Goal: Task Accomplishment & Management: Manage account settings

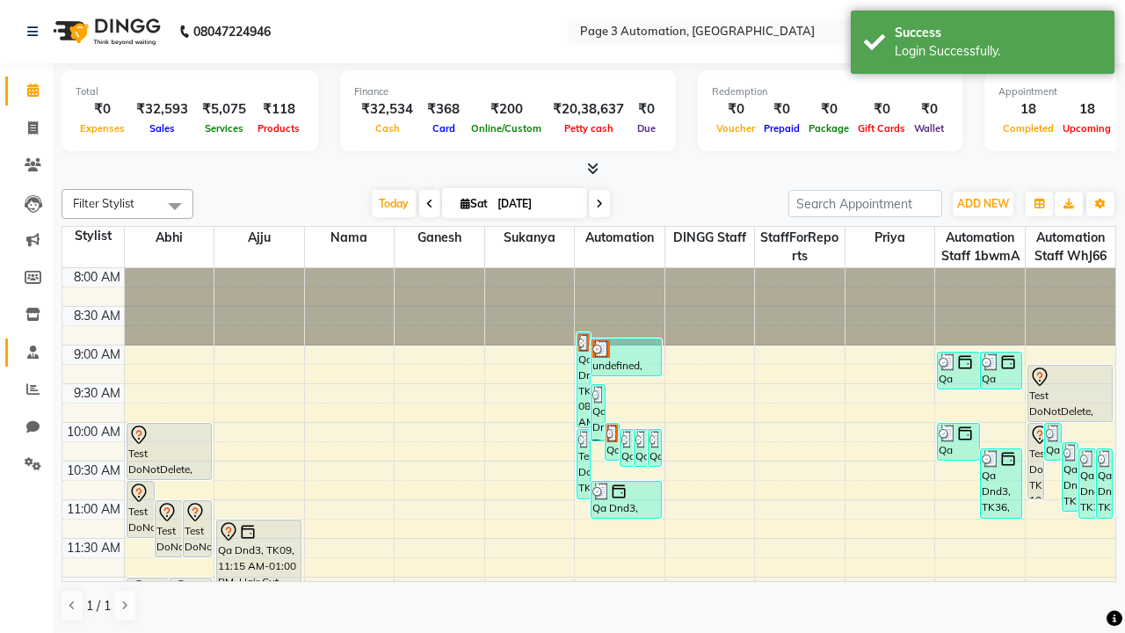
click at [26, 351] on span at bounding box center [33, 353] width 31 height 20
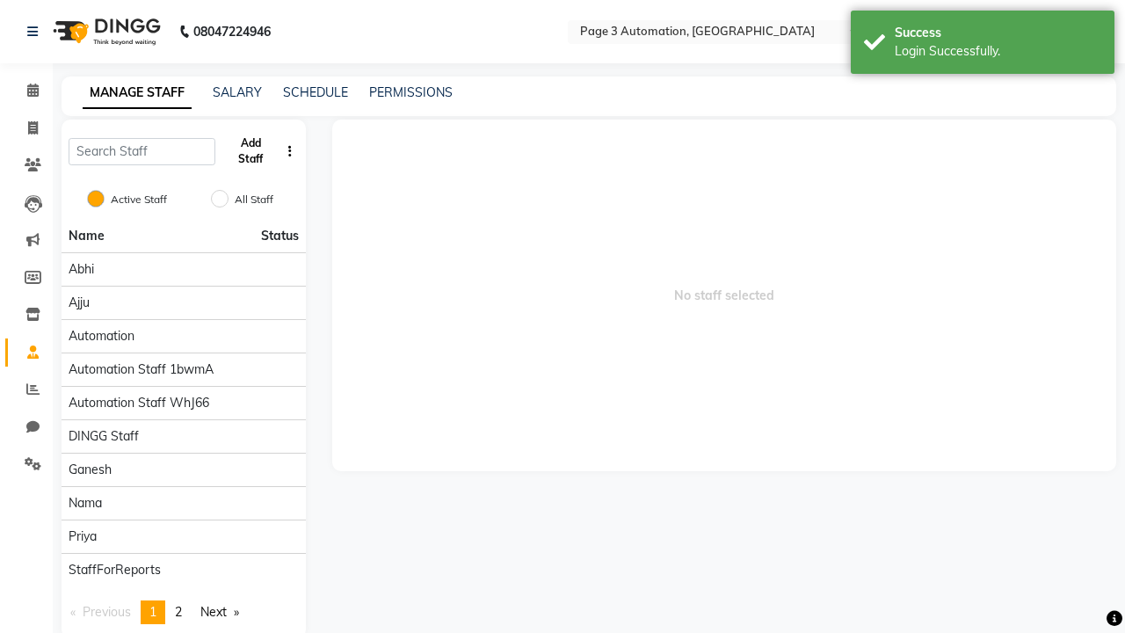
click at [250, 151] on button "Add Staff" at bounding box center [250, 151] width 57 height 46
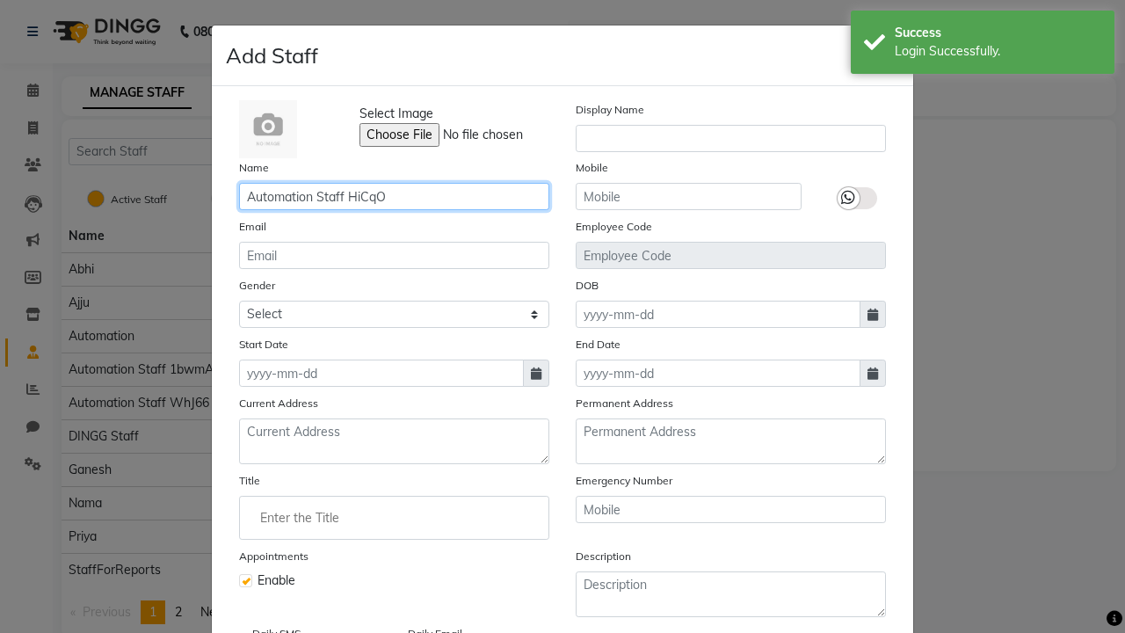
type input "Automation Staff HiCqO"
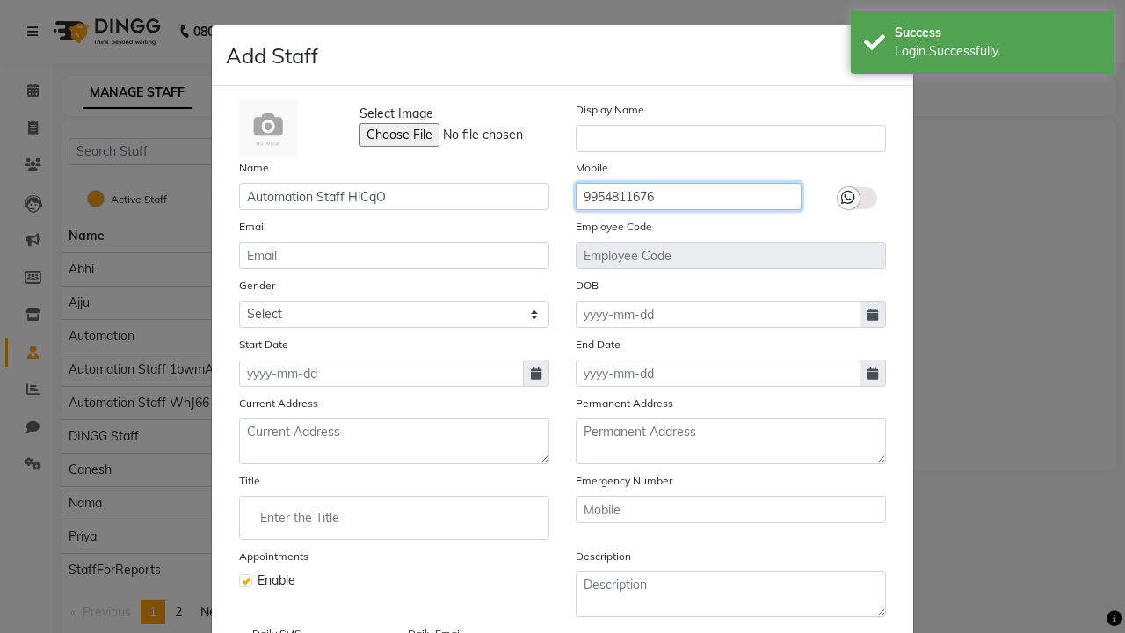
type input "9954811676"
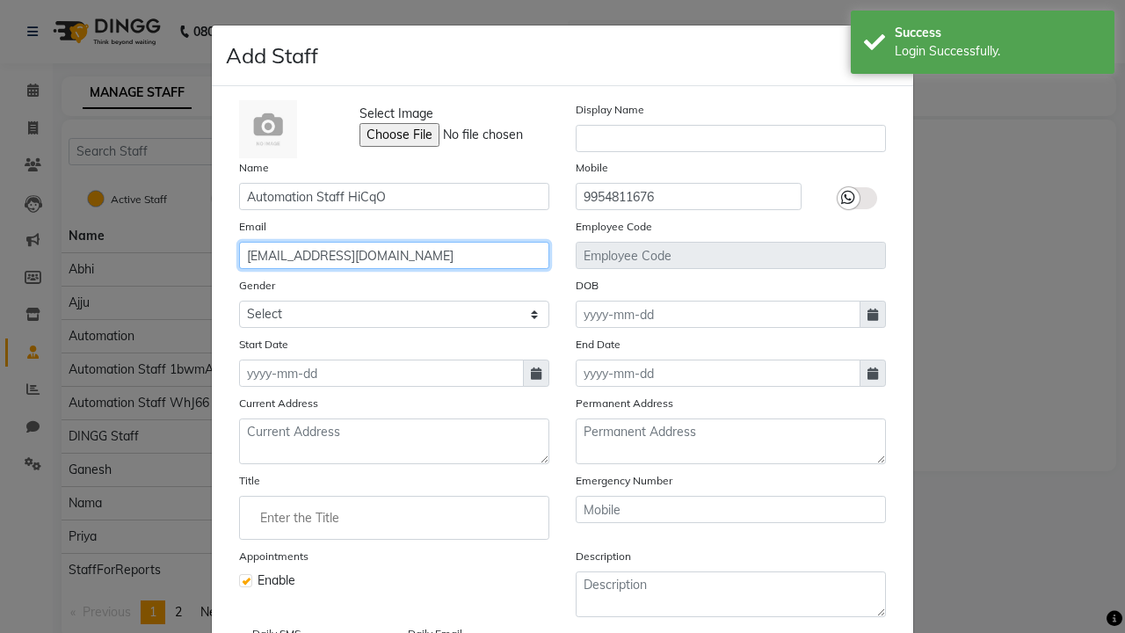
type input "[EMAIL_ADDRESS][DOMAIN_NAME]"
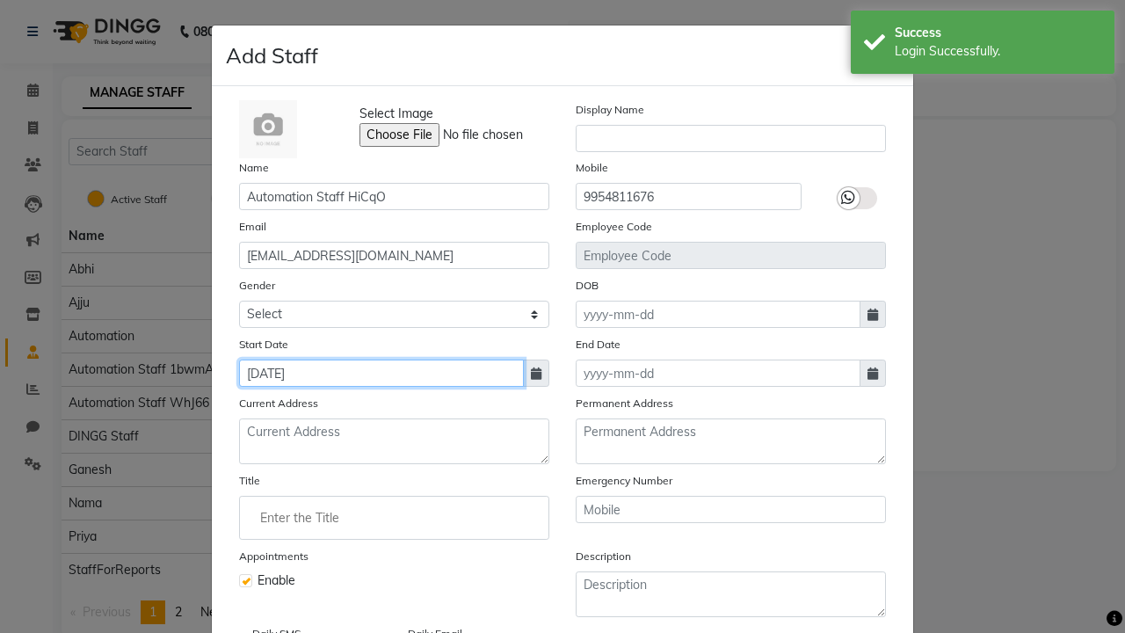
type input "[DATE]"
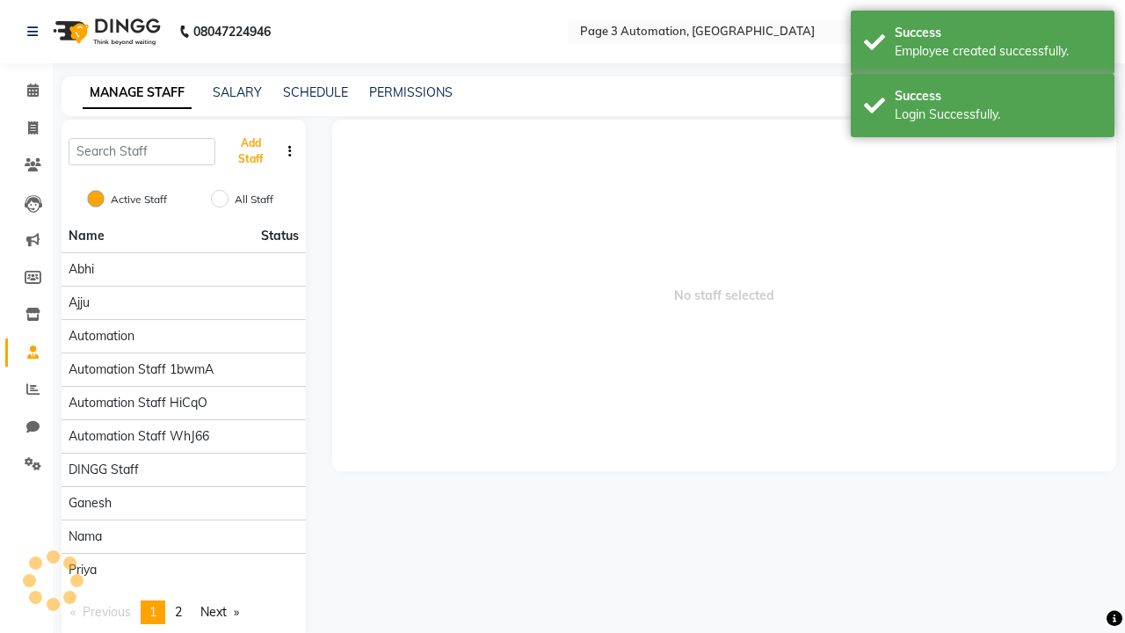
scroll to position [142, 0]
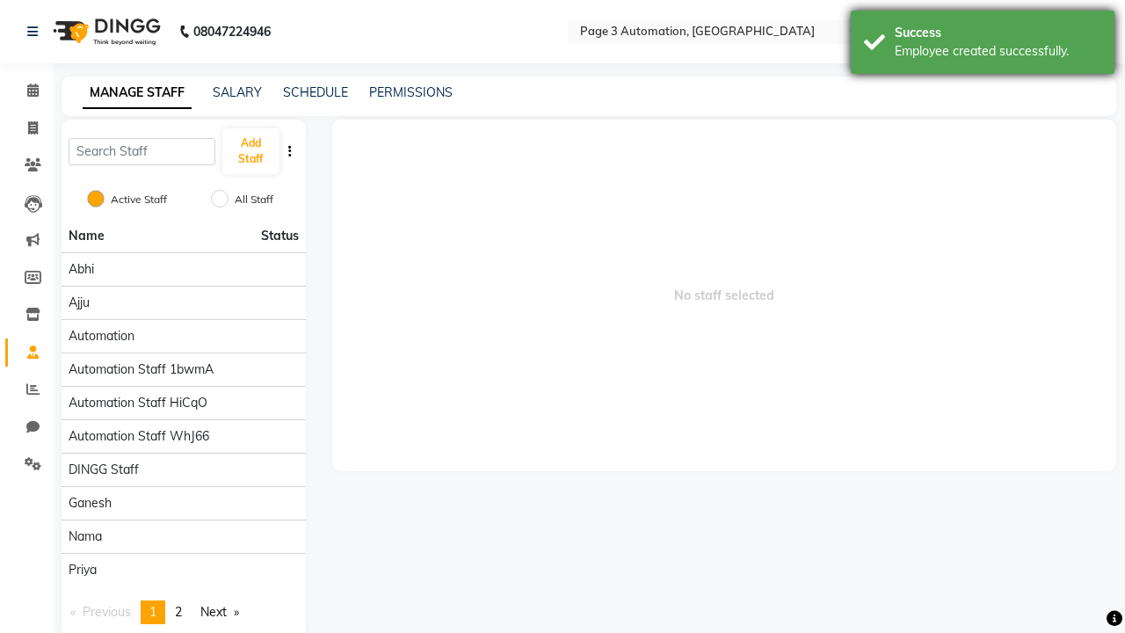
click at [982, 45] on div "Employee created successfully." at bounding box center [997, 51] width 206 height 18
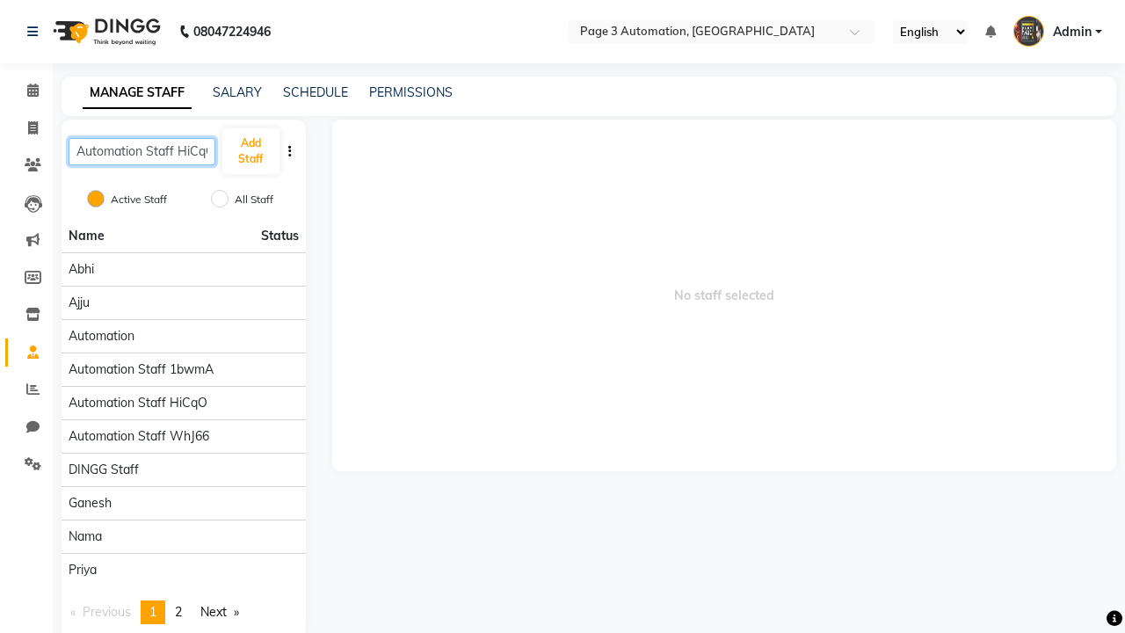
scroll to position [0, 8]
type input "Automation Staff HiCqO"
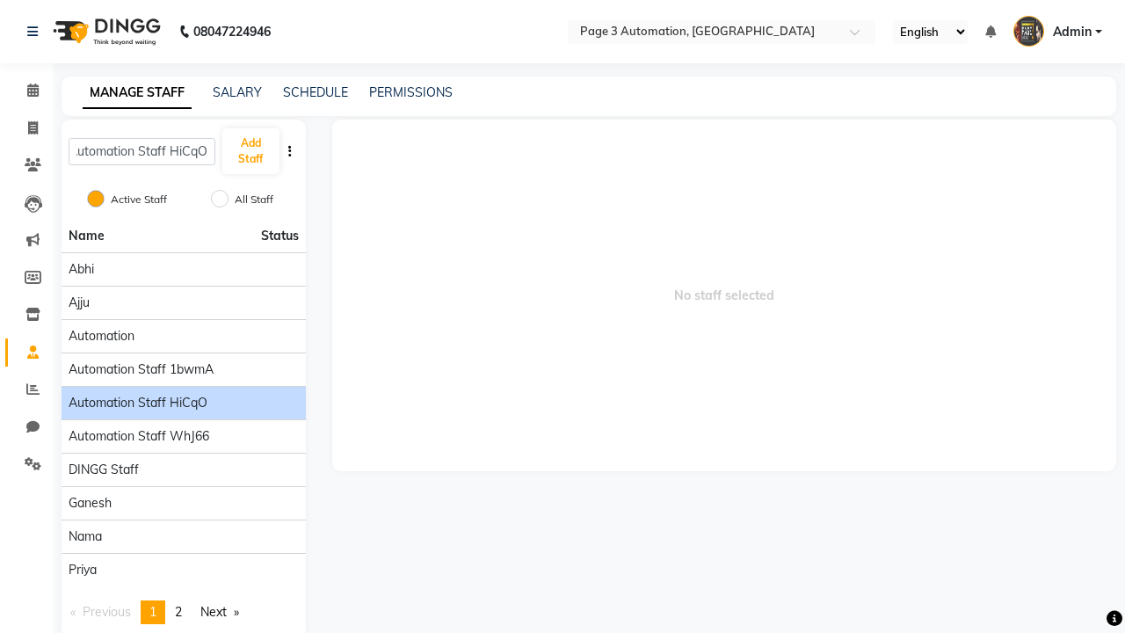
click at [183, 394] on span "Automation Staff HiCqO" at bounding box center [138, 403] width 139 height 18
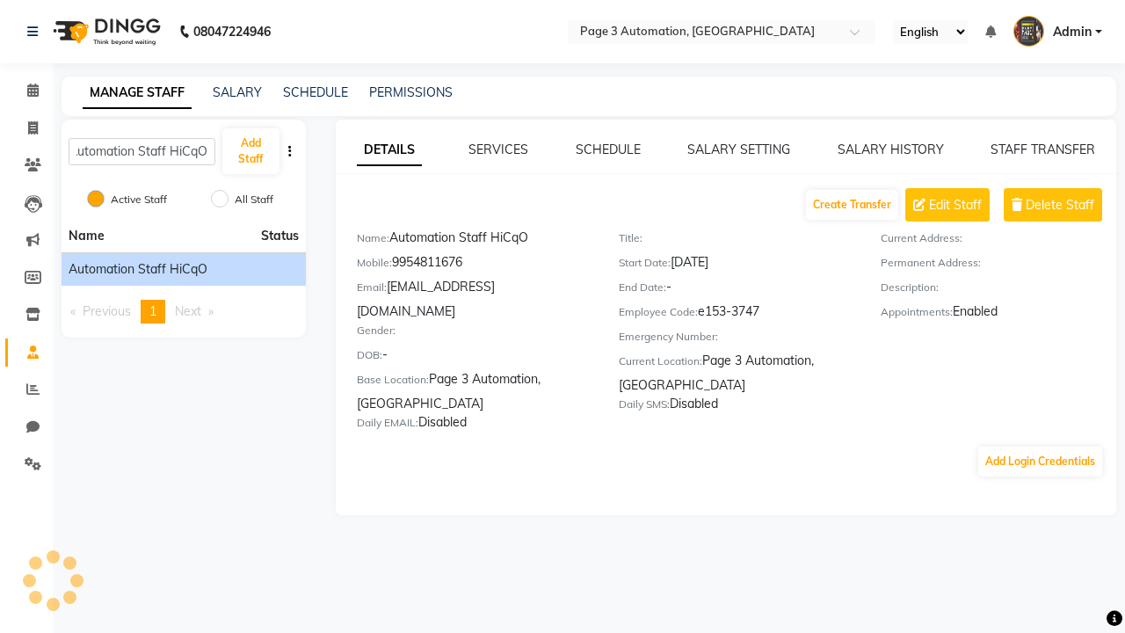
scroll to position [0, 0]
click at [738, 149] on link "SALARY SETTING" at bounding box center [738, 149] width 103 height 16
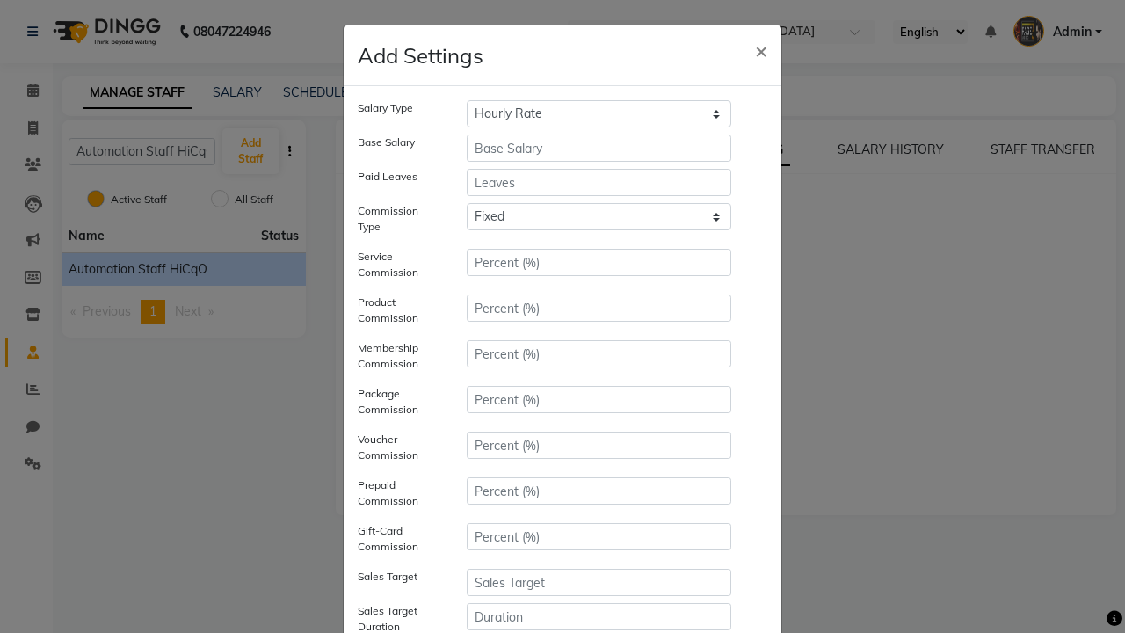
select select "monthly"
type input "10000"
type input "3"
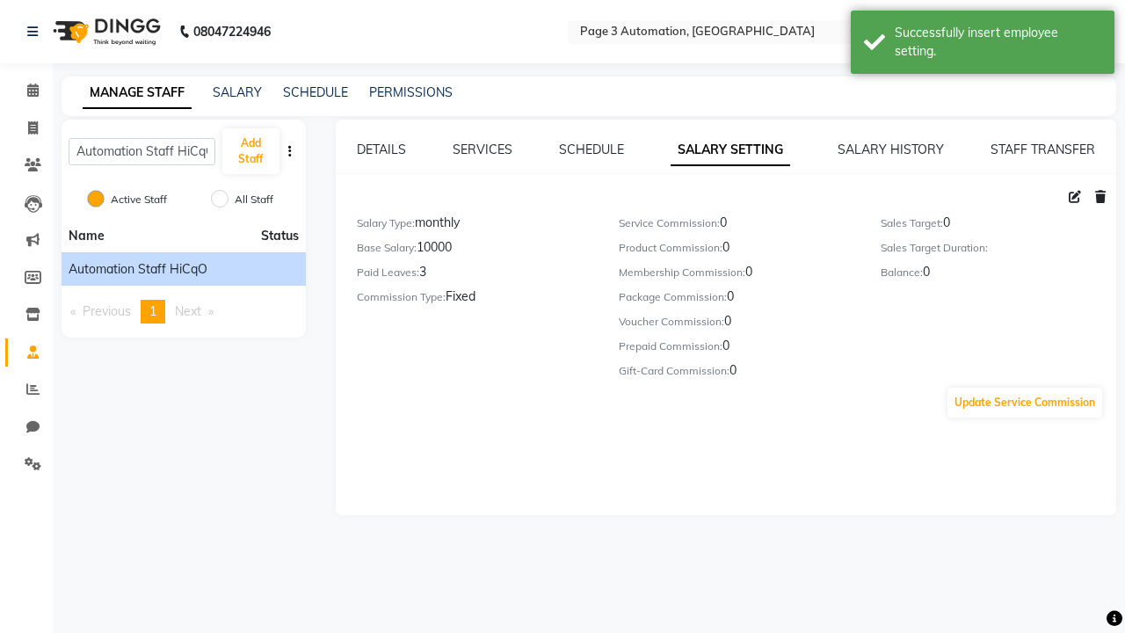
click at [982, 45] on div "Successfully insert employee setting." at bounding box center [997, 42] width 206 height 37
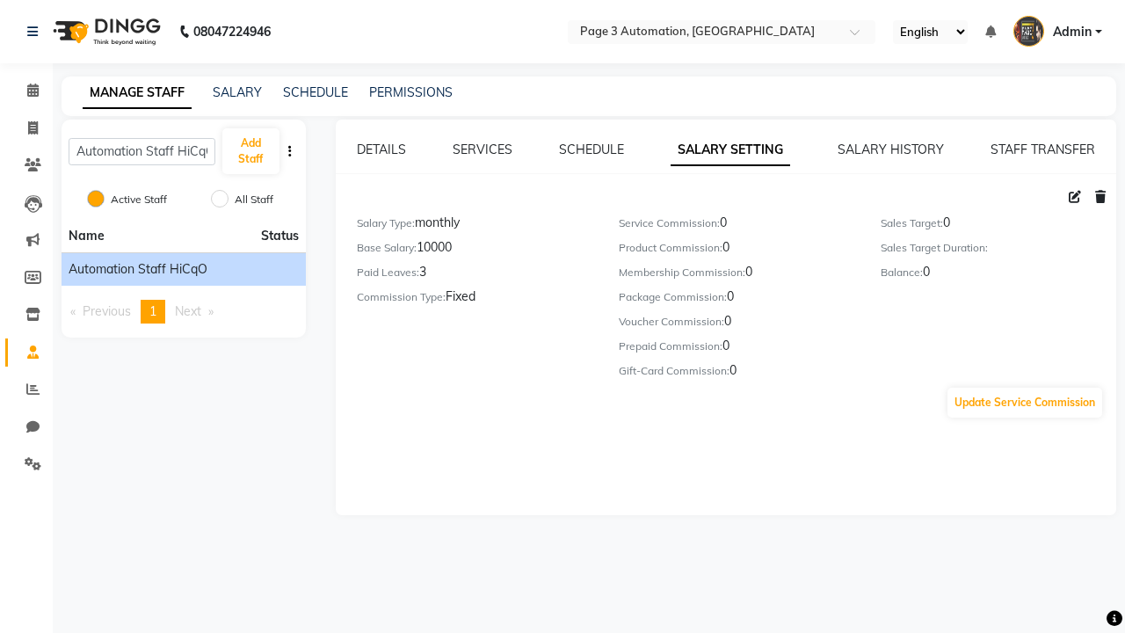
click at [1075, 197] on icon at bounding box center [1074, 197] width 12 height 12
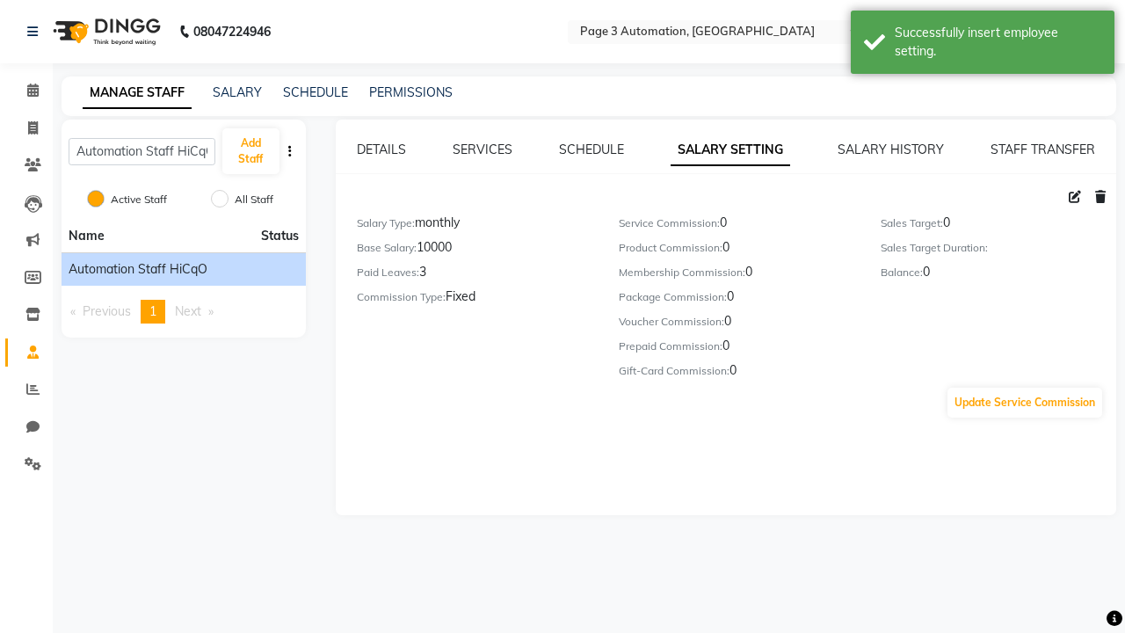
select select "monthly"
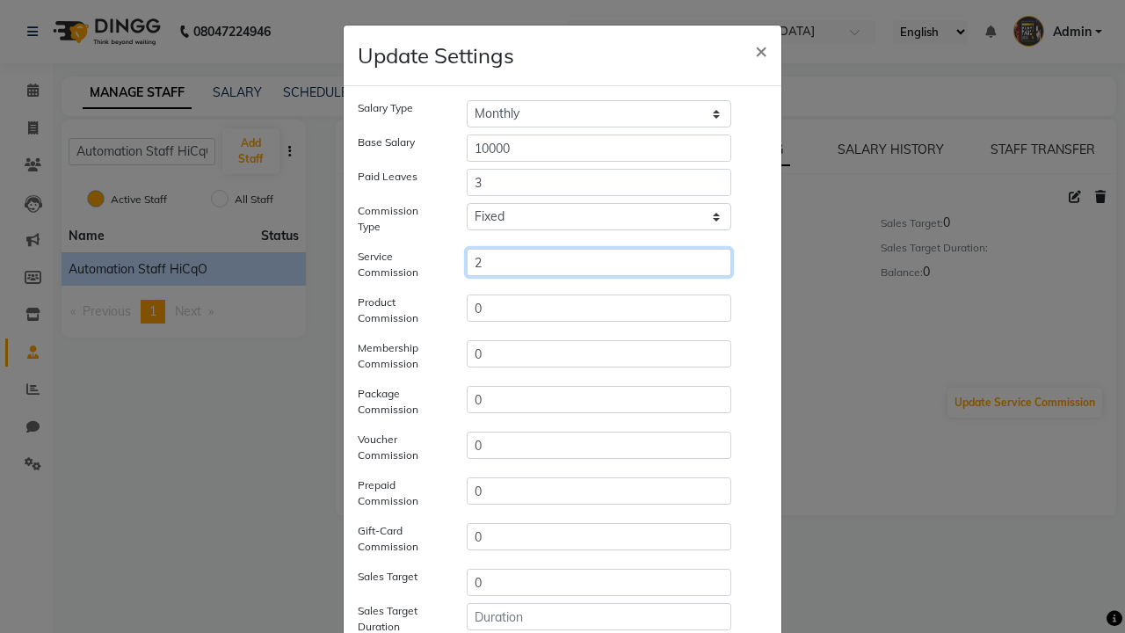
type input "2"
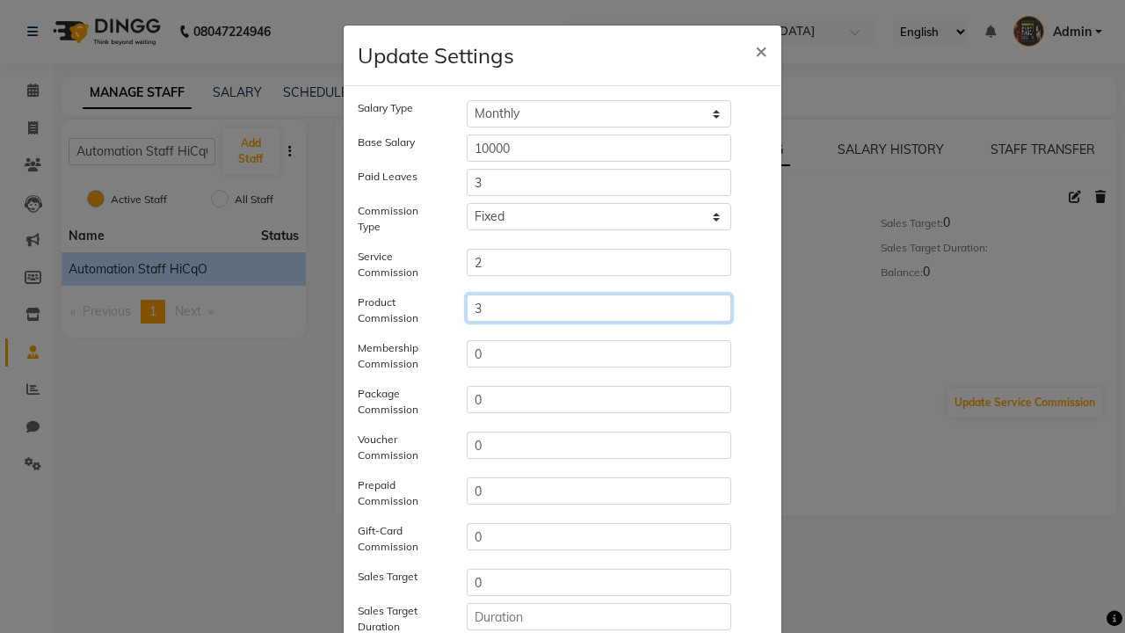
type input "3"
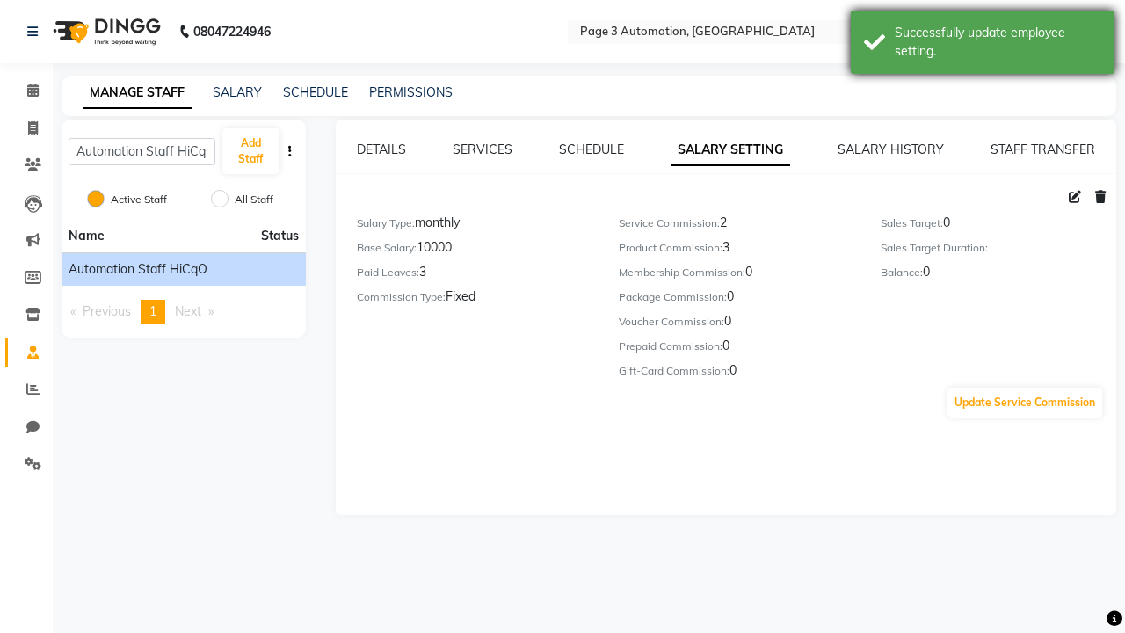
click at [982, 45] on div "Successfully update employee setting." at bounding box center [997, 42] width 206 height 37
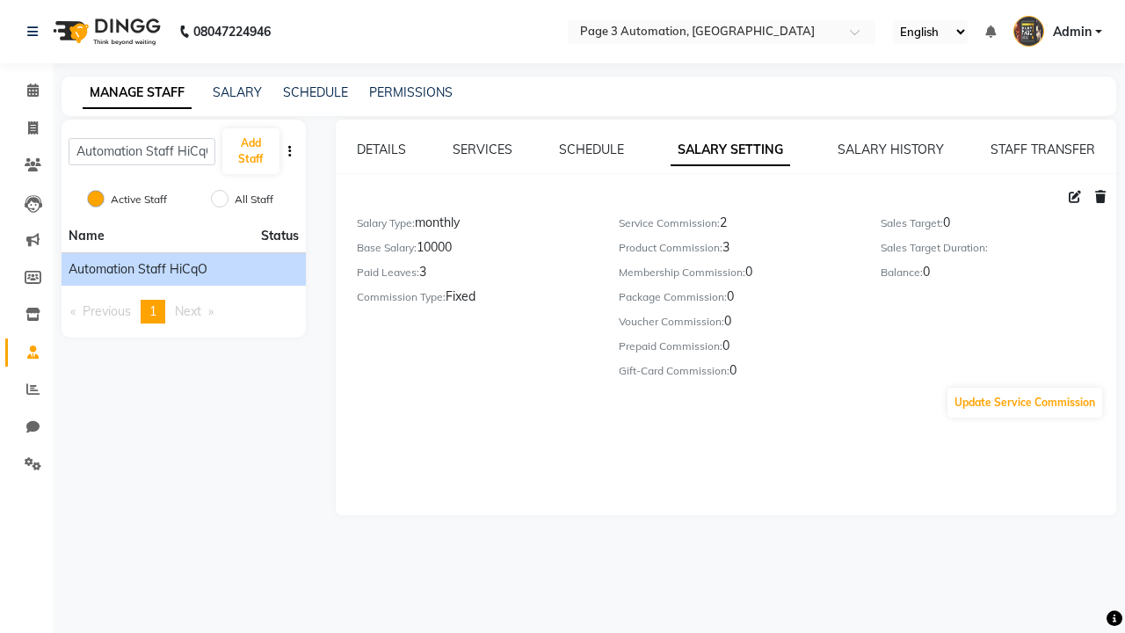
click at [1100, 197] on icon at bounding box center [1100, 197] width 11 height 12
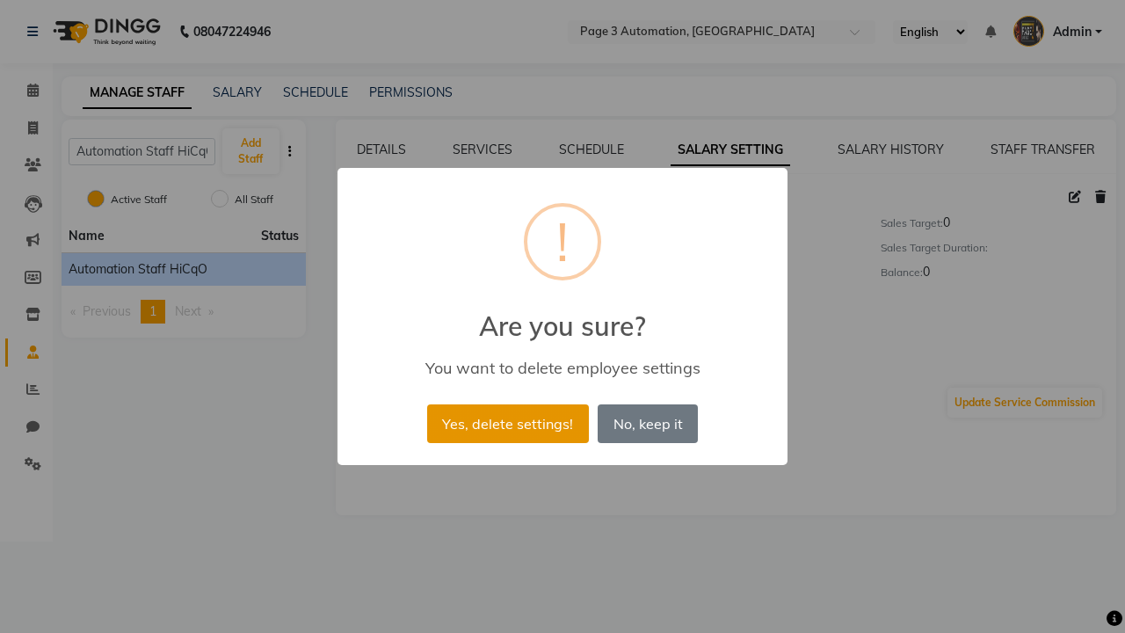
click at [507, 423] on button "Yes, delete settings!" at bounding box center [508, 423] width 162 height 39
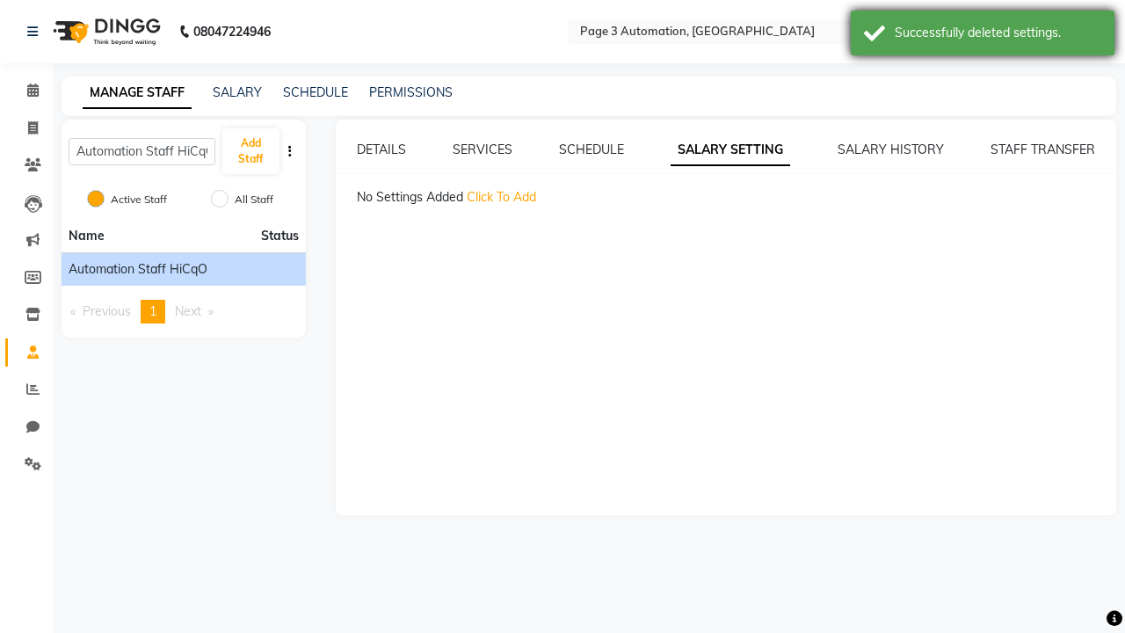
click at [982, 35] on div "Successfully deleted settings." at bounding box center [997, 33] width 206 height 18
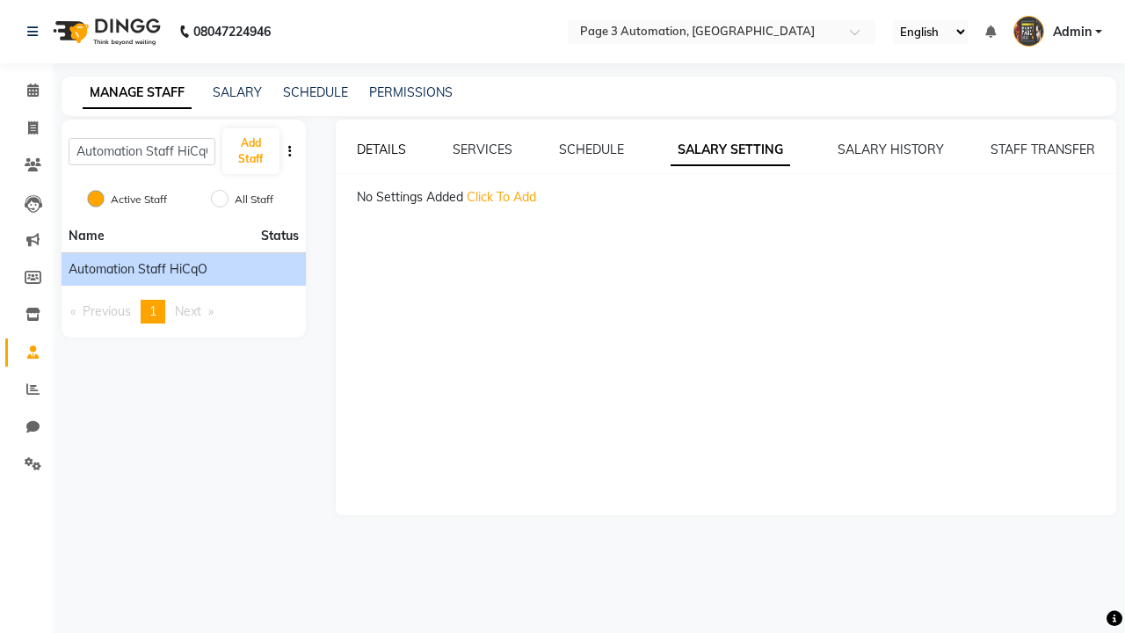
click at [380, 149] on link "DETAILS" at bounding box center [381, 149] width 49 height 16
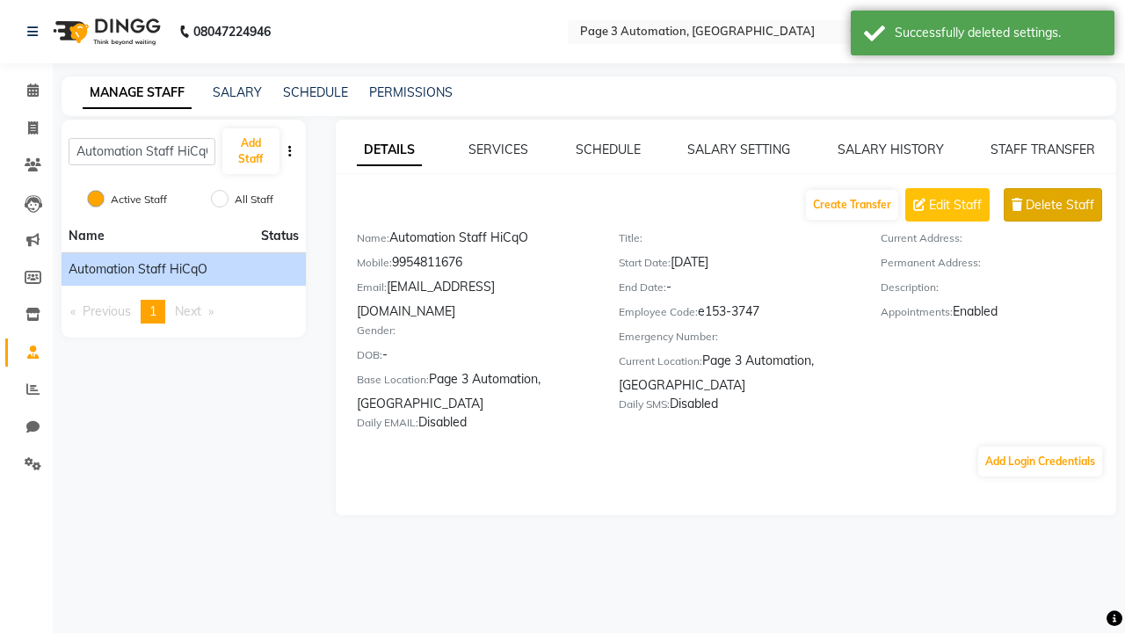
click at [1060, 205] on span "Delete Staff" at bounding box center [1059, 205] width 69 height 18
